Goal: Task Accomplishment & Management: Use online tool/utility

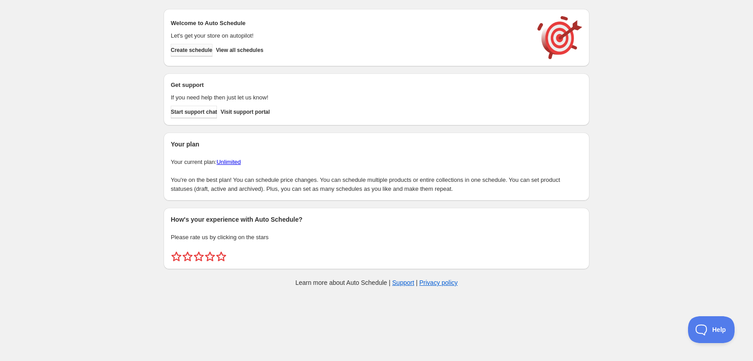
click at [206, 54] on button "Create schedule" at bounding box center [192, 50] width 42 height 13
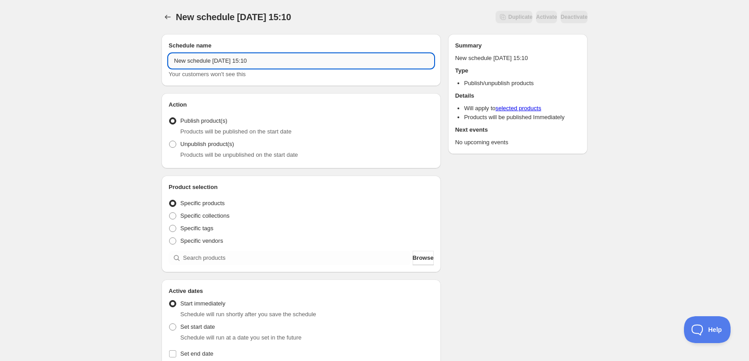
click at [270, 56] on input "New schedule [DATE] 15:10" at bounding box center [301, 61] width 265 height 14
type input "[DATE]"
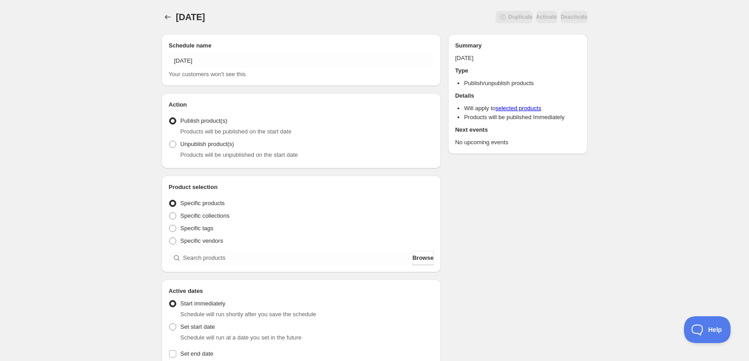
click at [126, 154] on div "[DATE]. This page is ready [DATE] Duplicate Activate Deactivate More actions Du…" at bounding box center [374, 341] width 749 height 683
click at [171, 228] on span at bounding box center [172, 228] width 7 height 7
click at [170, 226] on input "Specific tags" at bounding box center [169, 225] width 0 height 0
radio input "true"
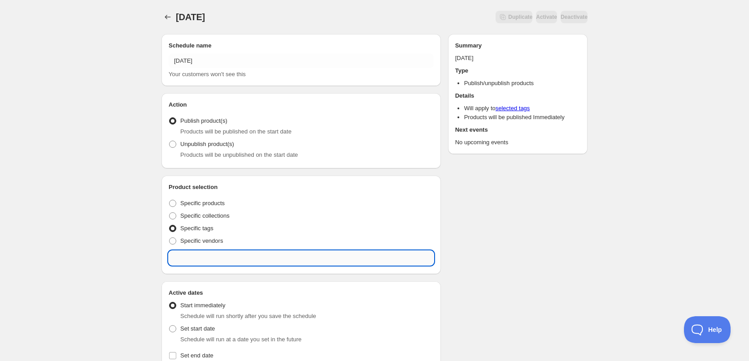
click at [230, 263] on input "text" at bounding box center [301, 258] width 265 height 14
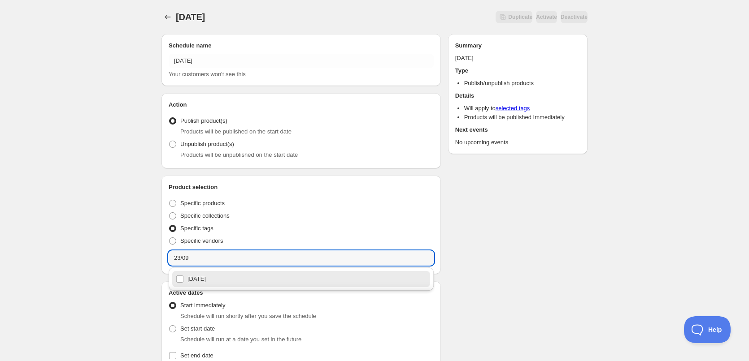
click at [227, 276] on div "[DATE]" at bounding box center [301, 279] width 251 height 13
type input "[DATE]"
checkbox input "true"
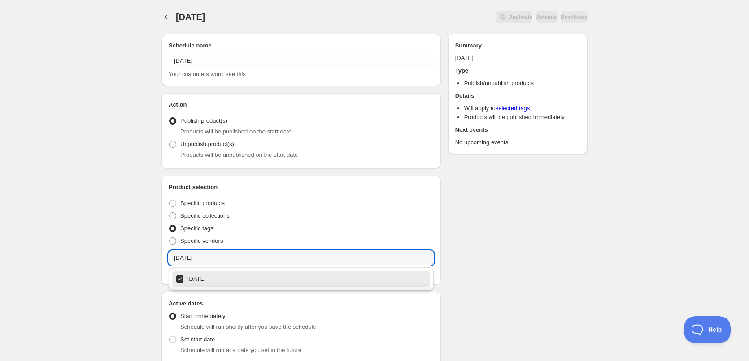
type input "[DATE]"
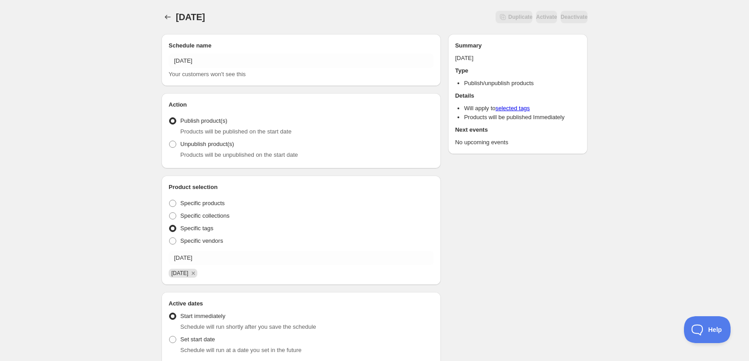
click at [88, 246] on div "[DATE]. This page is ready [DATE] Duplicate Activate Deactivate More actions Du…" at bounding box center [374, 348] width 749 height 696
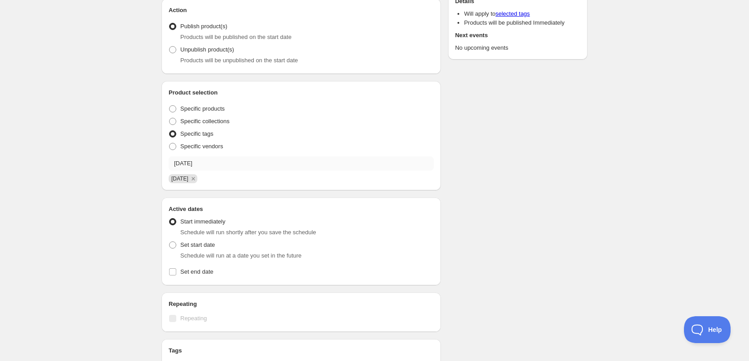
scroll to position [224, 0]
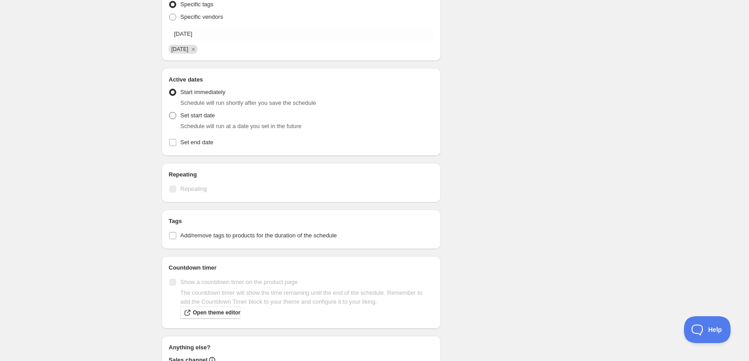
click at [174, 118] on span at bounding box center [172, 115] width 7 height 7
click at [170, 113] on input "Set start date" at bounding box center [169, 112] width 0 height 0
radio input "true"
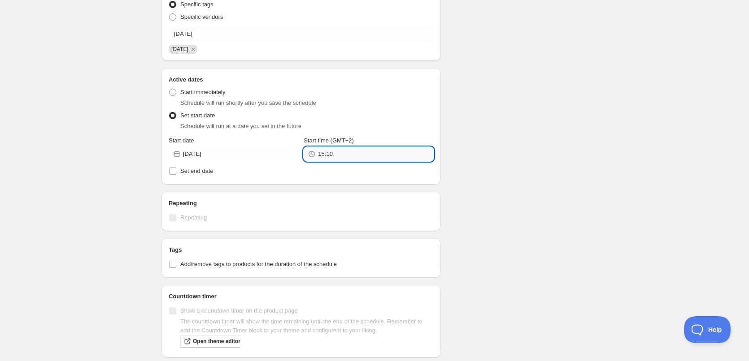
click at [345, 150] on input "15:10" at bounding box center [375, 154] width 115 height 14
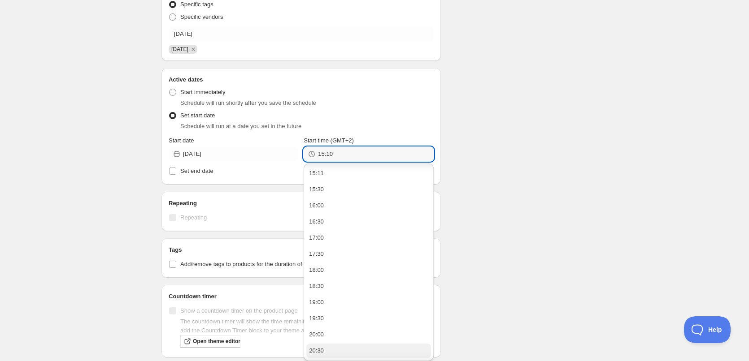
scroll to position [96, 0]
click at [335, 302] on button "22:00" at bounding box center [368, 303] width 124 height 14
type input "22:00"
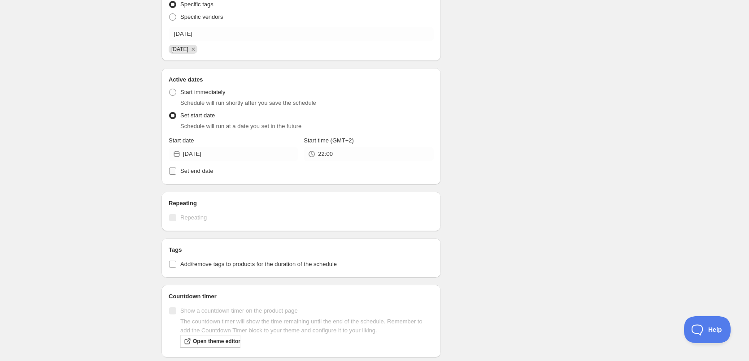
click at [208, 169] on span "Set end date" at bounding box center [196, 171] width 33 height 7
click at [176, 169] on input "Set end date" at bounding box center [172, 171] width 7 height 7
checkbox input "true"
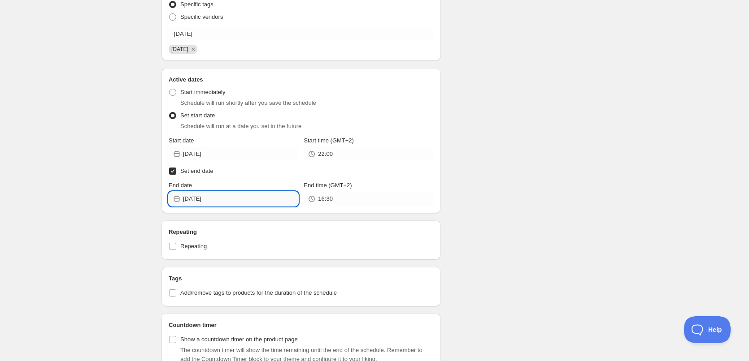
click at [243, 198] on input "[DATE]" at bounding box center [240, 199] width 115 height 14
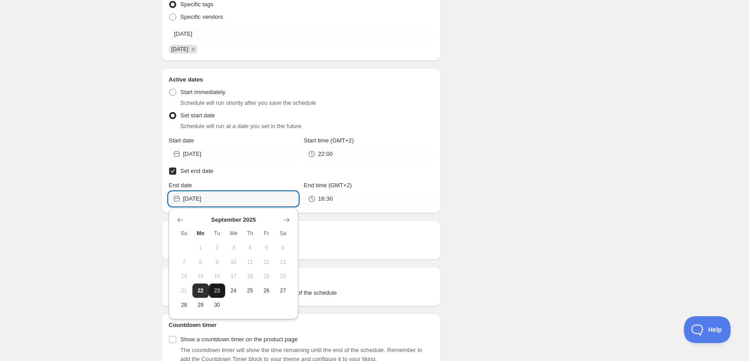
click at [217, 291] on span "23" at bounding box center [217, 290] width 9 height 7
type input "[DATE]"
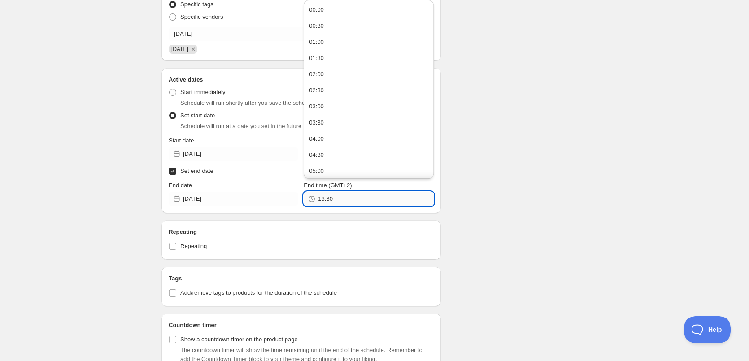
click at [343, 197] on input "16:30" at bounding box center [375, 199] width 115 height 14
click at [342, 126] on button "22:00" at bounding box center [368, 120] width 124 height 14
click at [327, 200] on input "22:00" at bounding box center [375, 199] width 115 height 14
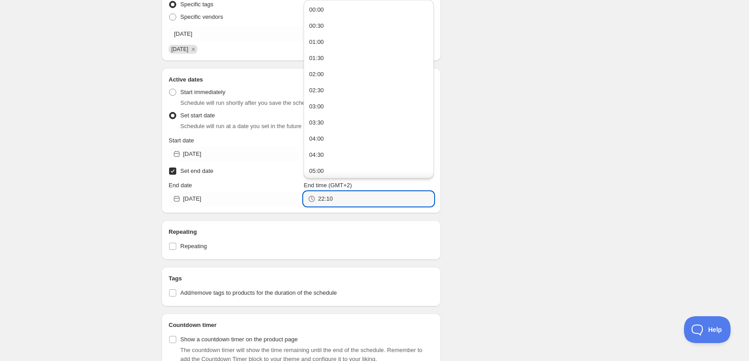
type input "22:10"
click at [472, 225] on div "Schedule name [DATE] Your customers won't see this Action Action Publish produc…" at bounding box center [370, 179] width 433 height 752
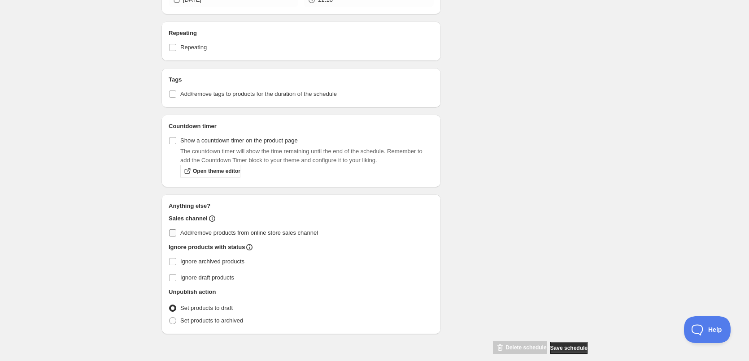
scroll to position [434, 0]
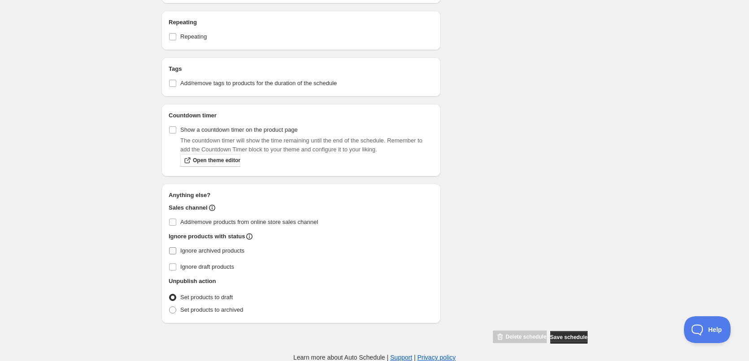
click at [173, 248] on input "Ignore archived products" at bounding box center [172, 251] width 7 height 7
checkbox input "true"
click at [174, 307] on span at bounding box center [172, 310] width 7 height 7
click at [170, 307] on input "Set products to archived" at bounding box center [169, 307] width 0 height 0
radio input "true"
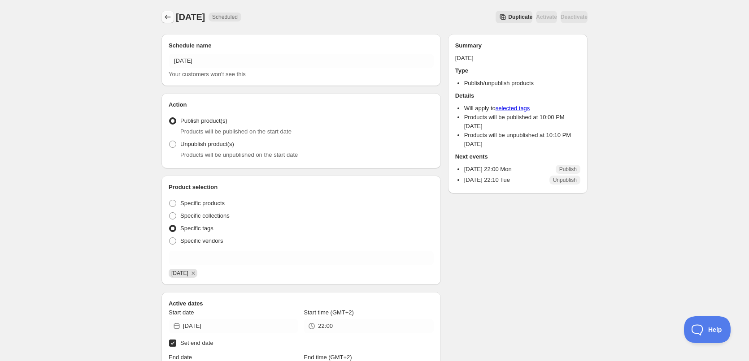
click at [170, 17] on icon "Schedules" at bounding box center [167, 17] width 9 height 9
